Goal: Task Accomplishment & Management: Use online tool/utility

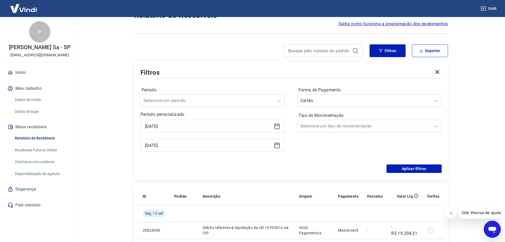
scroll to position [22, 0]
click at [277, 129] on icon at bounding box center [277, 126] width 5 height 5
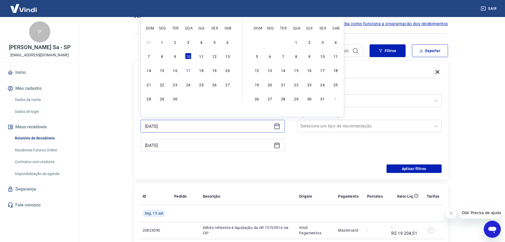
scroll to position [0, 0]
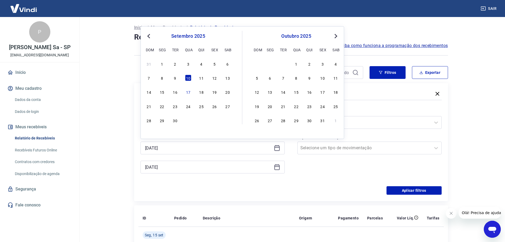
click at [148, 34] on button "Previous Month" at bounding box center [149, 36] width 6 height 6
click at [213, 94] on div "15" at bounding box center [214, 92] width 6 height 6
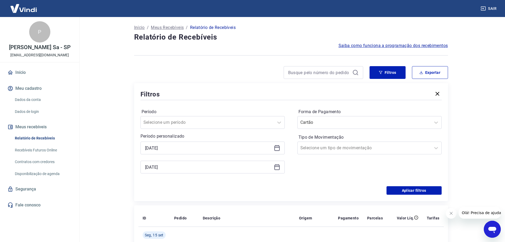
type input "[DATE]"
click at [277, 168] on icon at bounding box center [277, 167] width 6 height 6
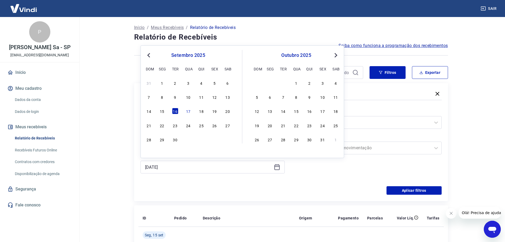
click at [147, 52] on button "Previous Month" at bounding box center [149, 55] width 6 height 6
click at [151, 152] on div "31" at bounding box center [149, 153] width 6 height 6
type input "[DATE]"
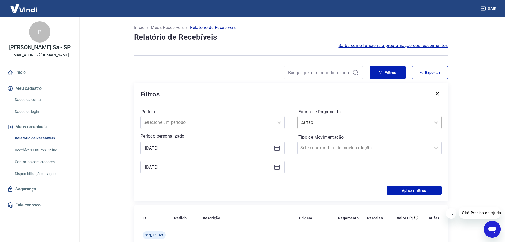
click at [349, 128] on div "Cartão" at bounding box center [370, 122] width 144 height 13
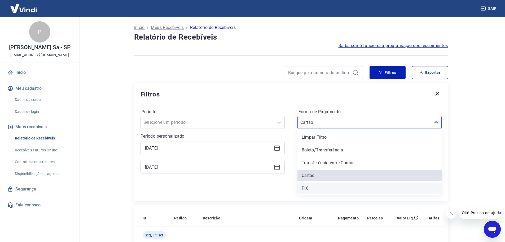
click at [319, 186] on div "PIX" at bounding box center [370, 188] width 144 height 11
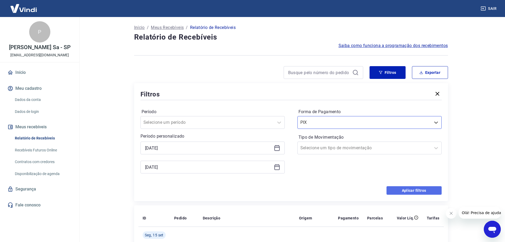
click at [422, 189] on button "Aplicar filtros" at bounding box center [414, 190] width 55 height 8
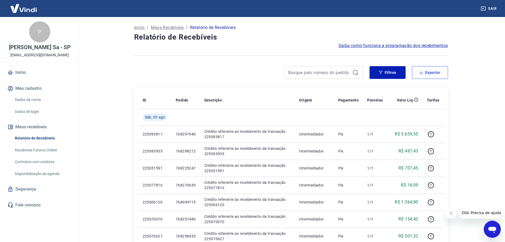
click at [419, 69] on button "Exportar" at bounding box center [430, 72] width 36 height 13
type input "[DATE]"
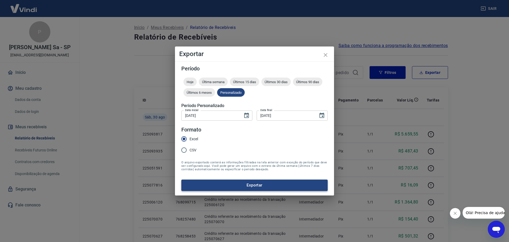
click at [218, 180] on button "Exportar" at bounding box center [254, 184] width 146 height 11
